Goal: Information Seeking & Learning: Learn about a topic

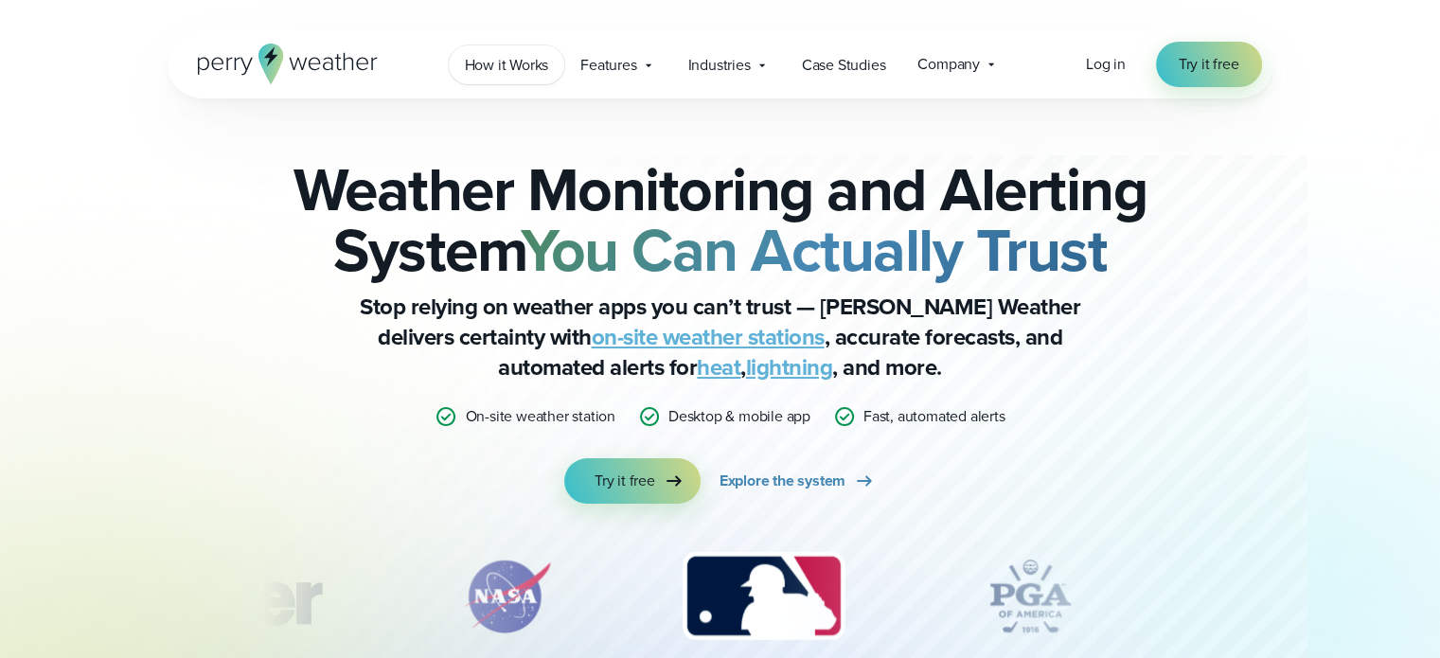
click at [519, 59] on span "How it Works" at bounding box center [507, 65] width 84 height 23
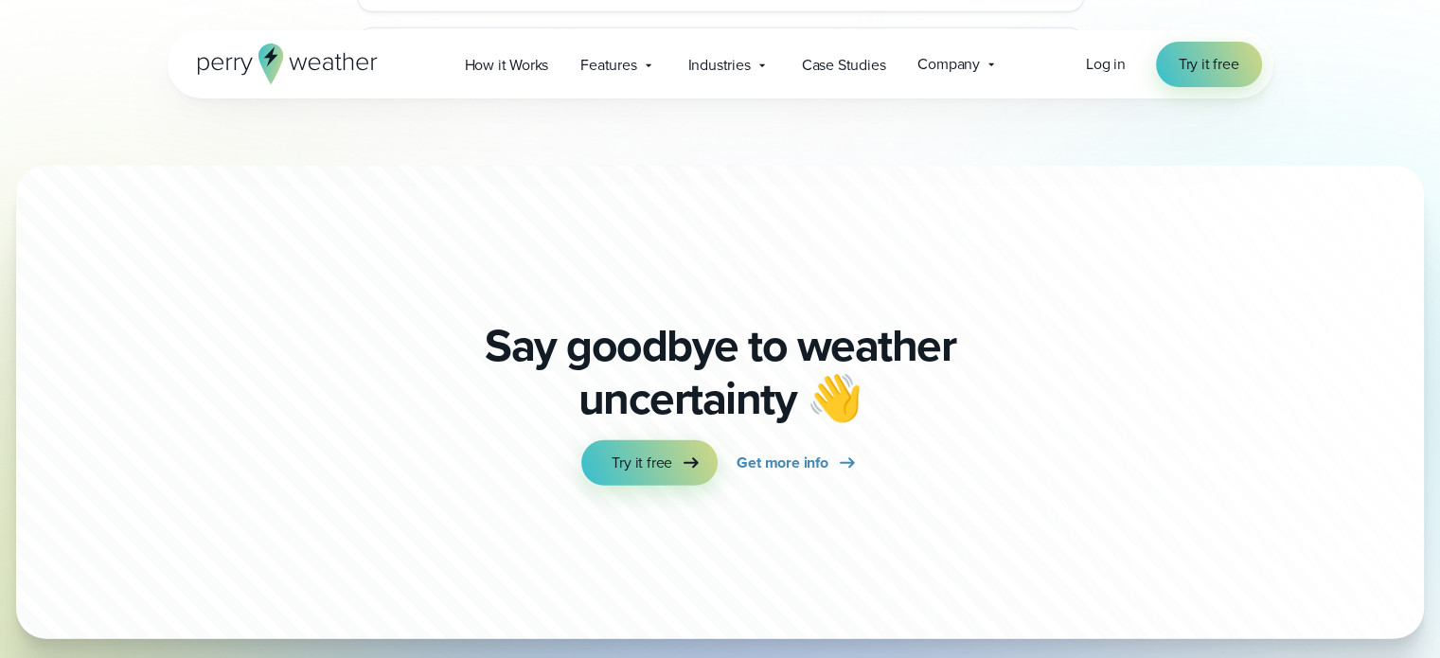
scroll to position [4948, 0]
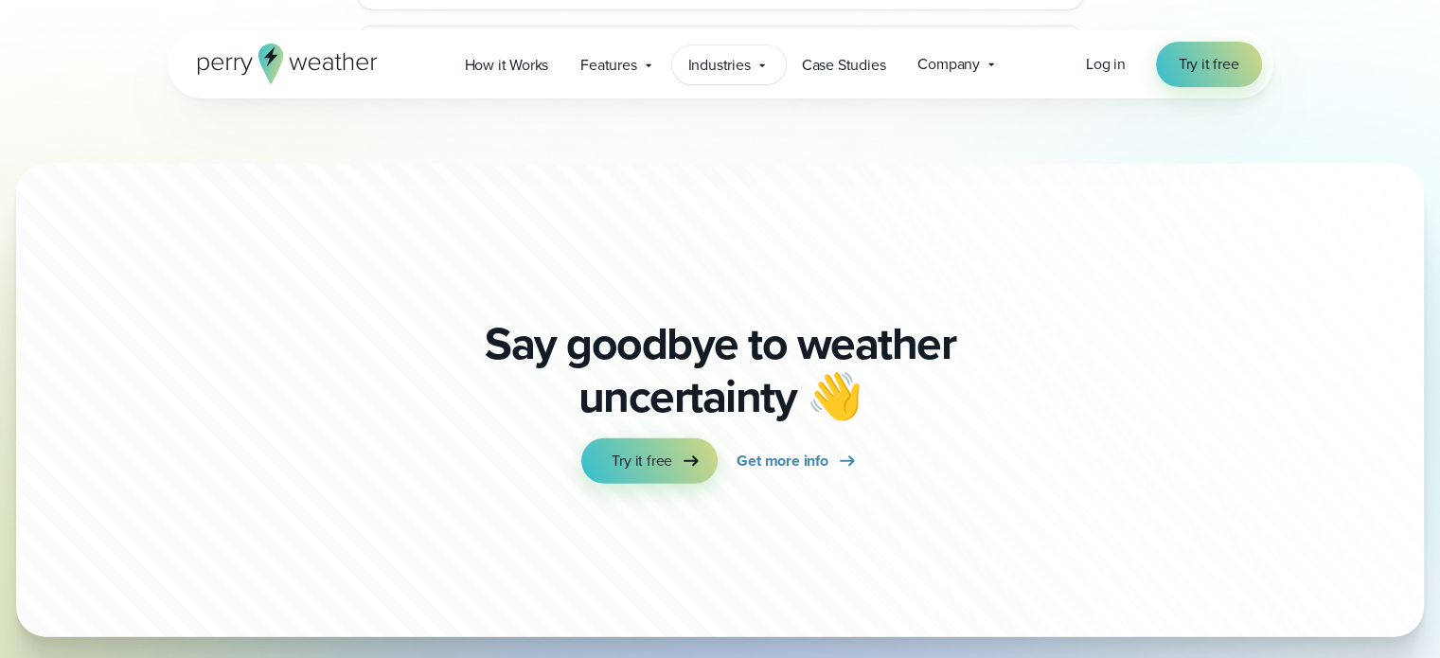
click at [757, 60] on icon at bounding box center [762, 65] width 15 height 15
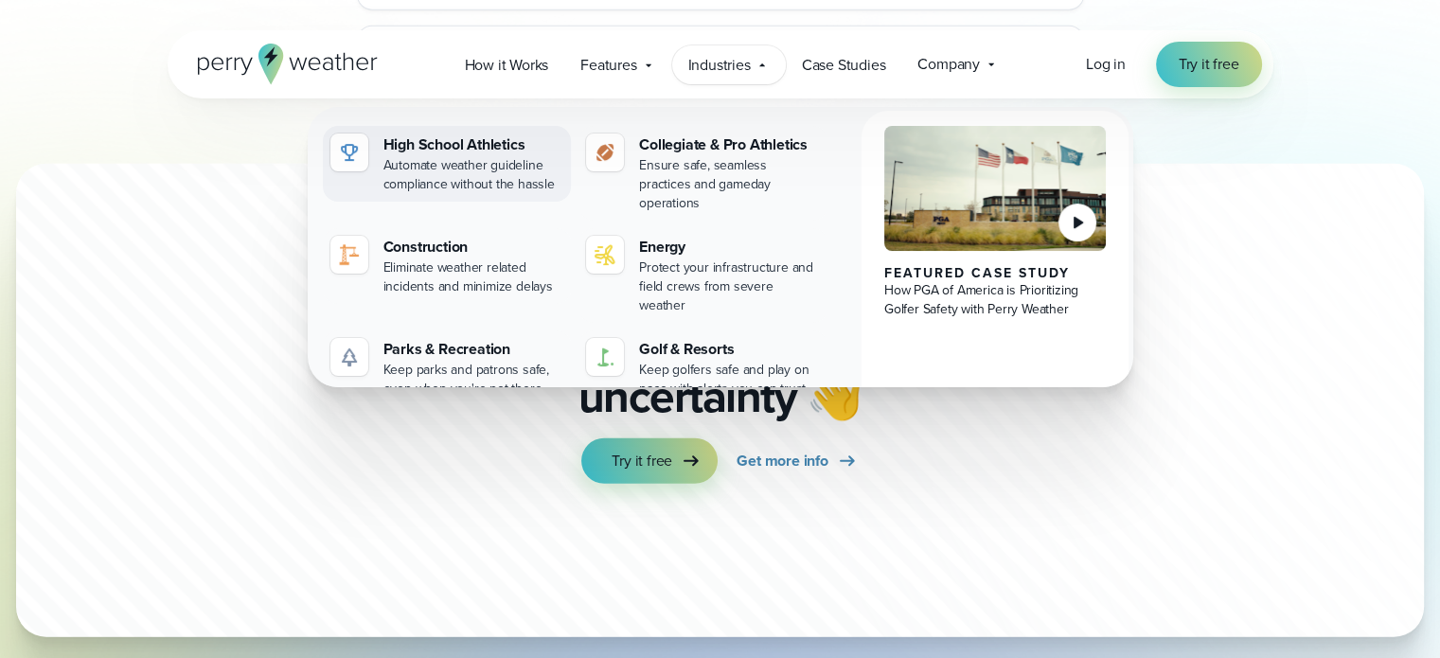
click at [489, 163] on div "Automate weather guideline compliance without the hassle" at bounding box center [473, 175] width 181 height 38
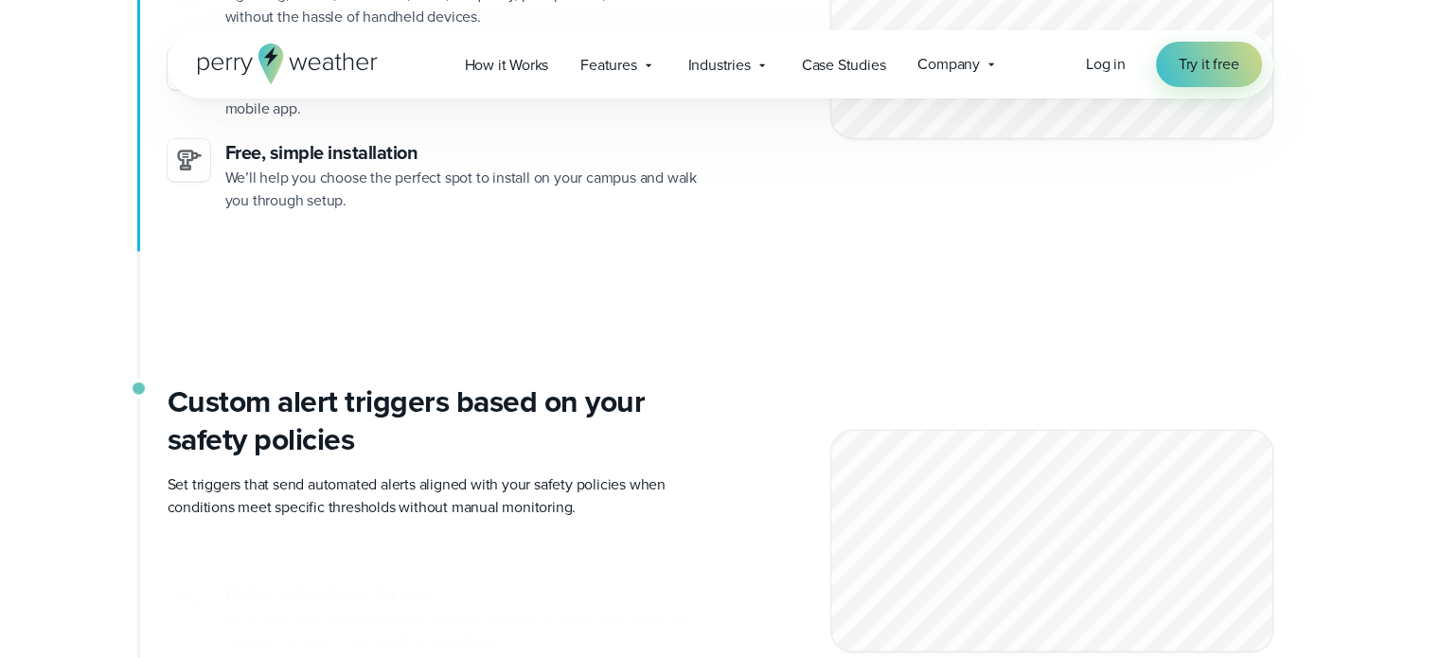
scroll to position [4477, 0]
